Goal: Information Seeking & Learning: Learn about a topic

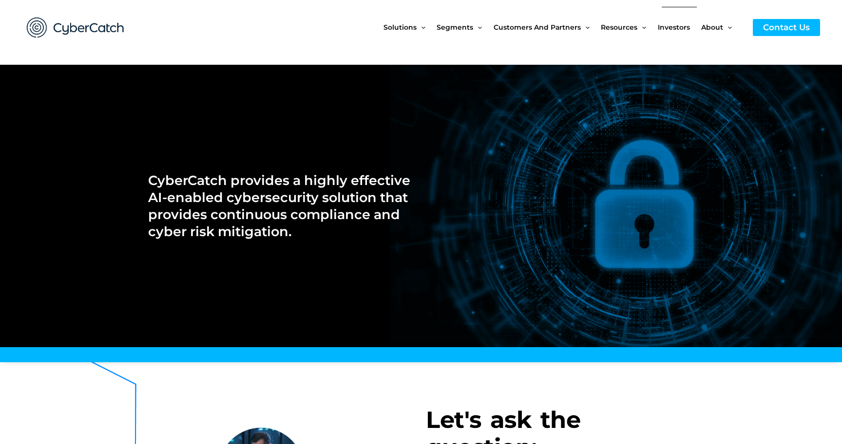
click at [670, 27] on span "Investors" at bounding box center [674, 27] width 32 height 41
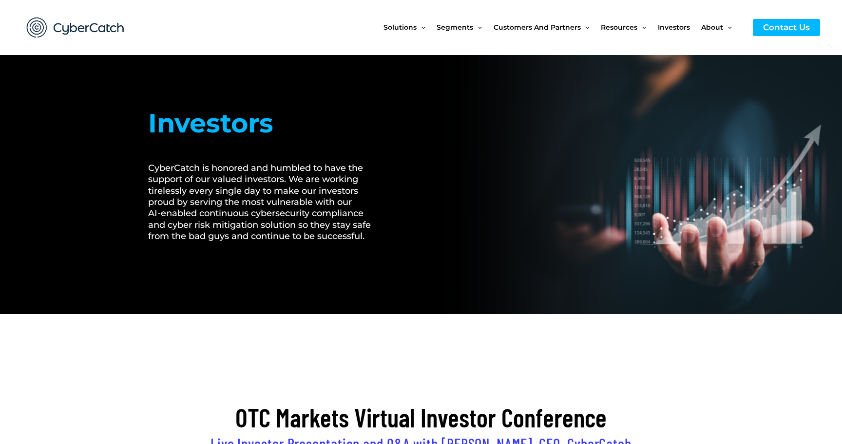
click at [96, 24] on img at bounding box center [75, 27] width 117 height 40
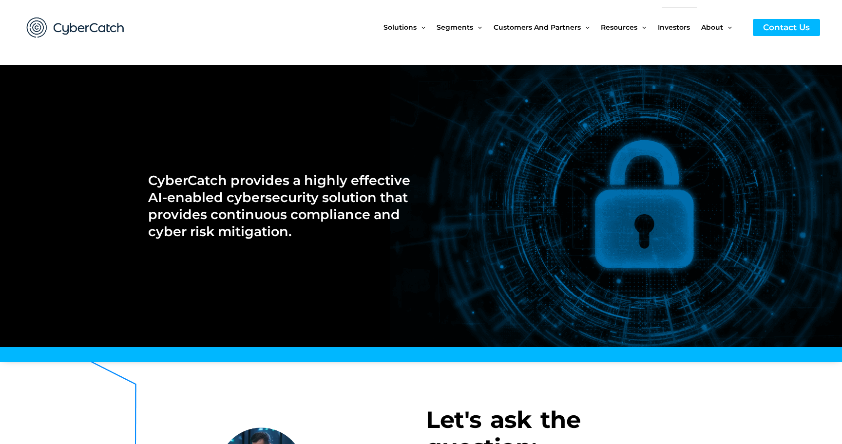
click at [672, 24] on span "Investors" at bounding box center [674, 27] width 32 height 41
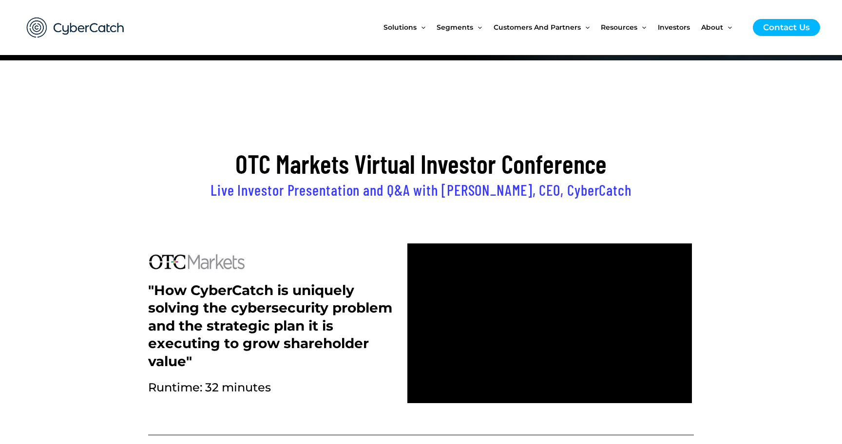
scroll to position [239, 0]
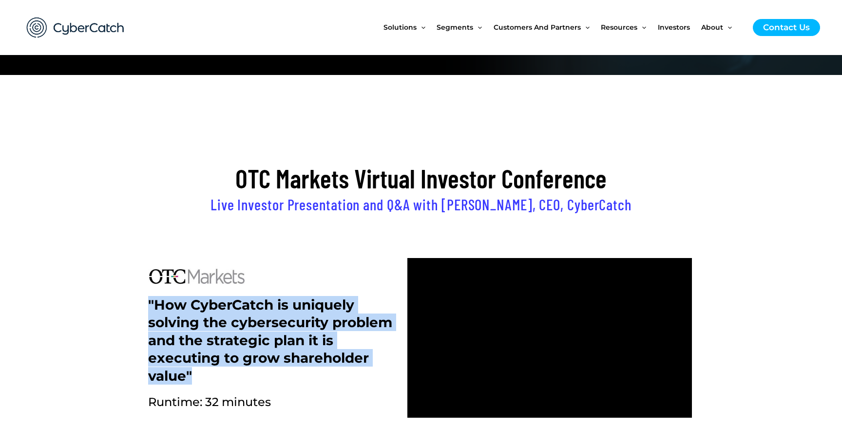
drag, startPoint x: 148, startPoint y: 185, endPoint x: 510, endPoint y: 203, distance: 362.5
click at [403, 253] on div ""How CyberCatch is uniquely solving the cybersecurity problem and the strategic…" at bounding box center [272, 338] width 259 height 170
copy h2 ""How CyberCatch is uniquely solving the cybersecurity problem and the strategic…"
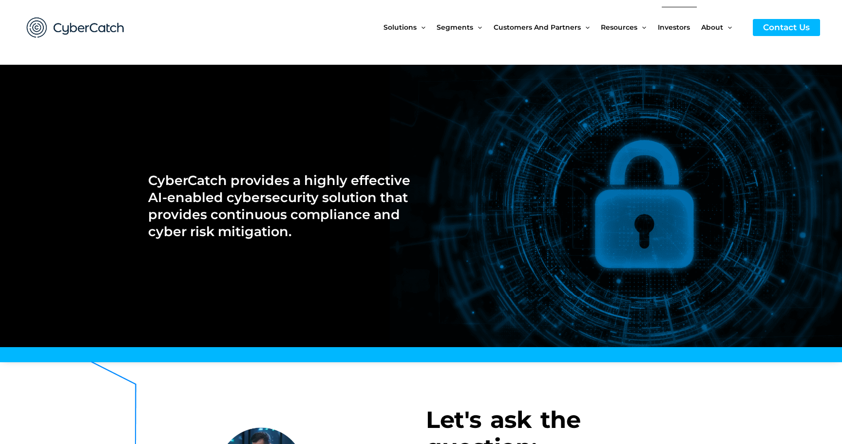
click at [683, 24] on span "Investors" at bounding box center [674, 27] width 32 height 41
